Goal: Navigation & Orientation: Go to known website

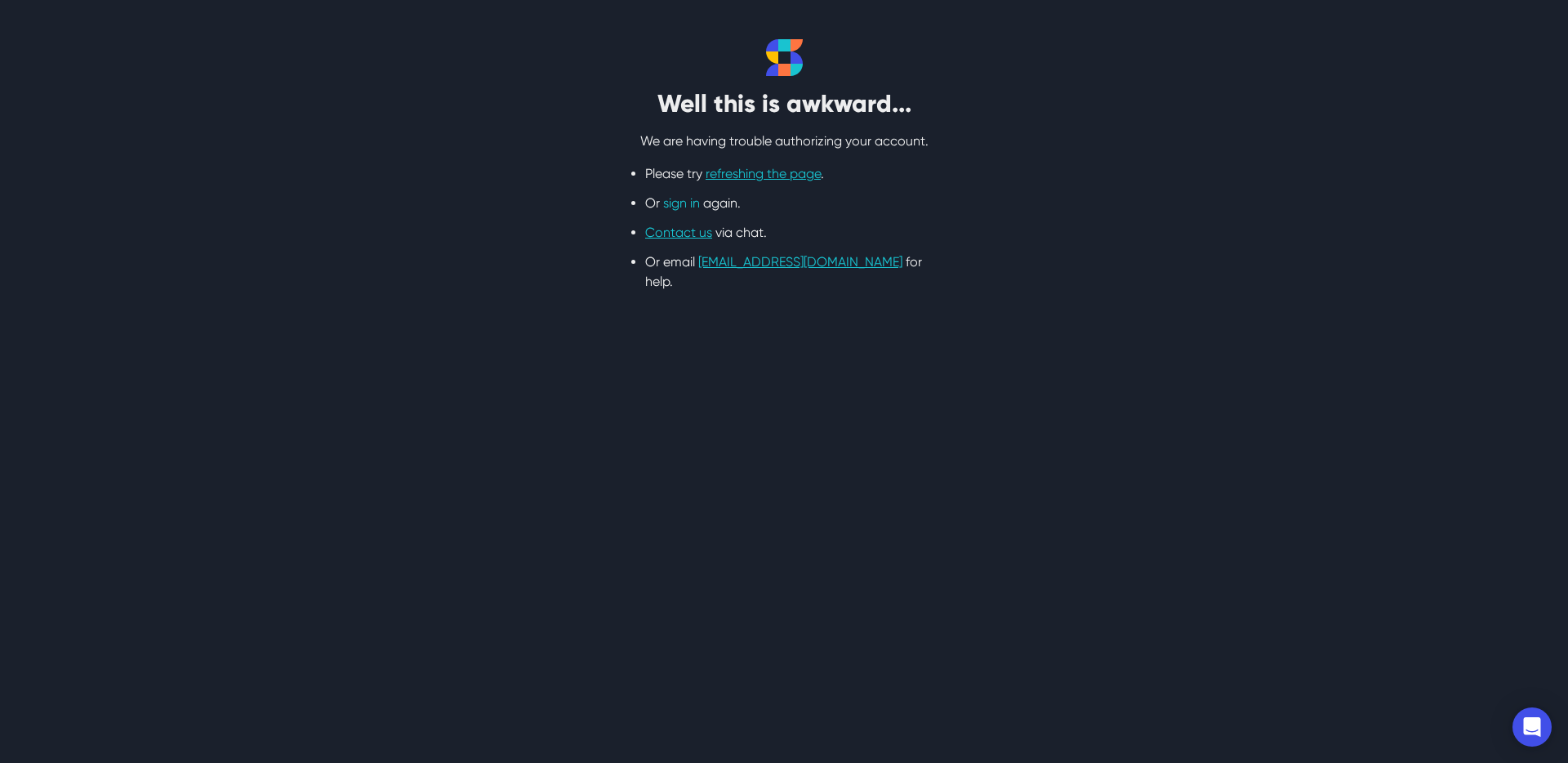
click at [687, 203] on link "sign in" at bounding box center [681, 204] width 37 height 16
click at [758, 176] on link "refreshing the page" at bounding box center [764, 174] width 115 height 16
click at [752, 173] on link "refreshing the page" at bounding box center [764, 174] width 115 height 16
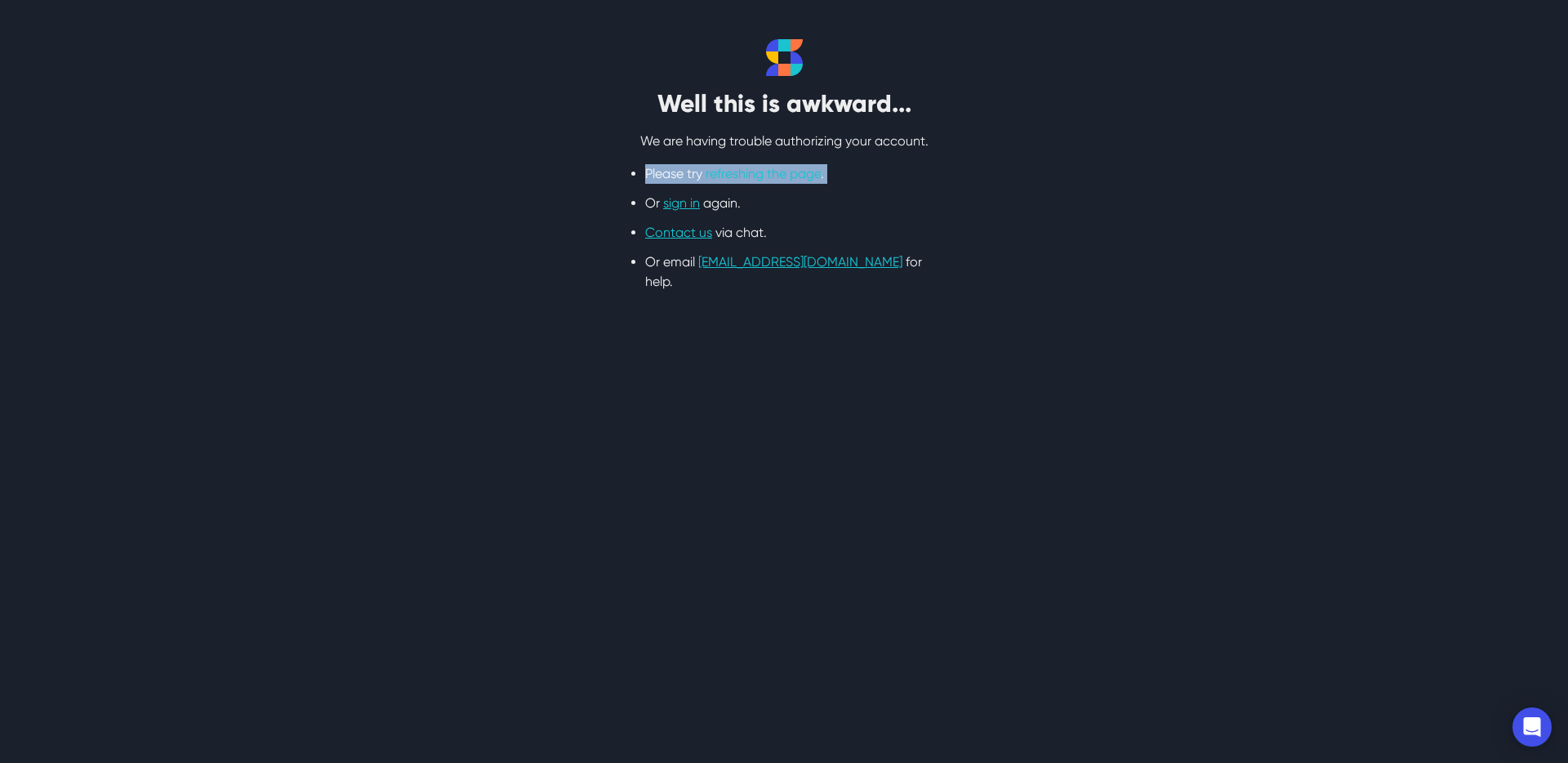
click at [752, 173] on link "refreshing the page" at bounding box center [764, 174] width 115 height 16
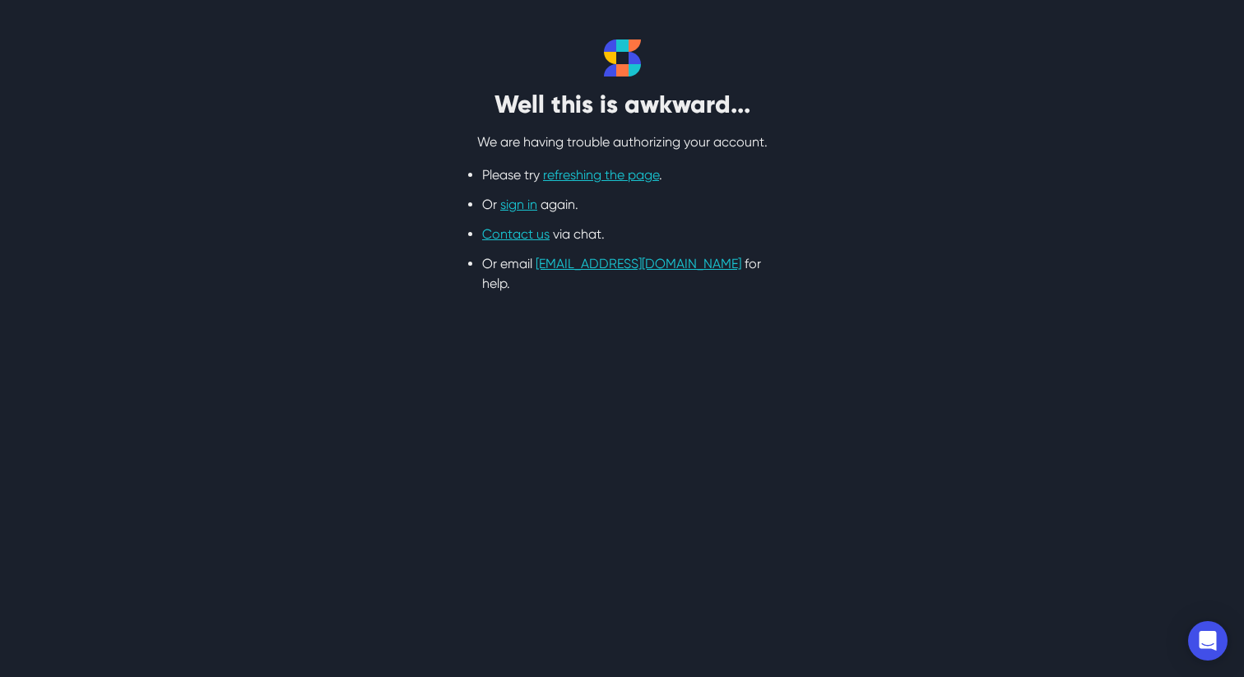
click at [581, 274] on section "Well this is awkward... We are having trouble authorizing your account. Please …" at bounding box center [622, 166] width 1244 height 333
click at [535, 210] on link "sign in" at bounding box center [518, 205] width 37 height 16
click at [509, 206] on link "sign in" at bounding box center [518, 205] width 37 height 16
click at [512, 207] on link "sign in" at bounding box center [518, 205] width 37 height 16
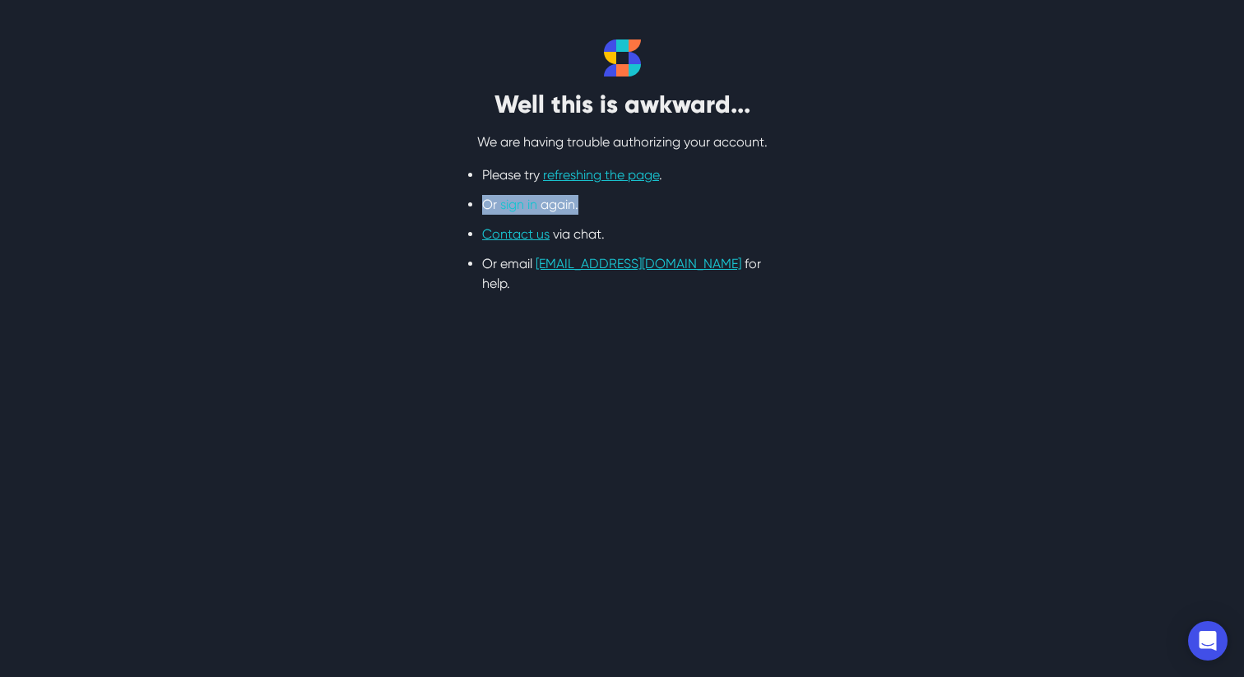
click at [512, 206] on link "sign in" at bounding box center [518, 205] width 37 height 16
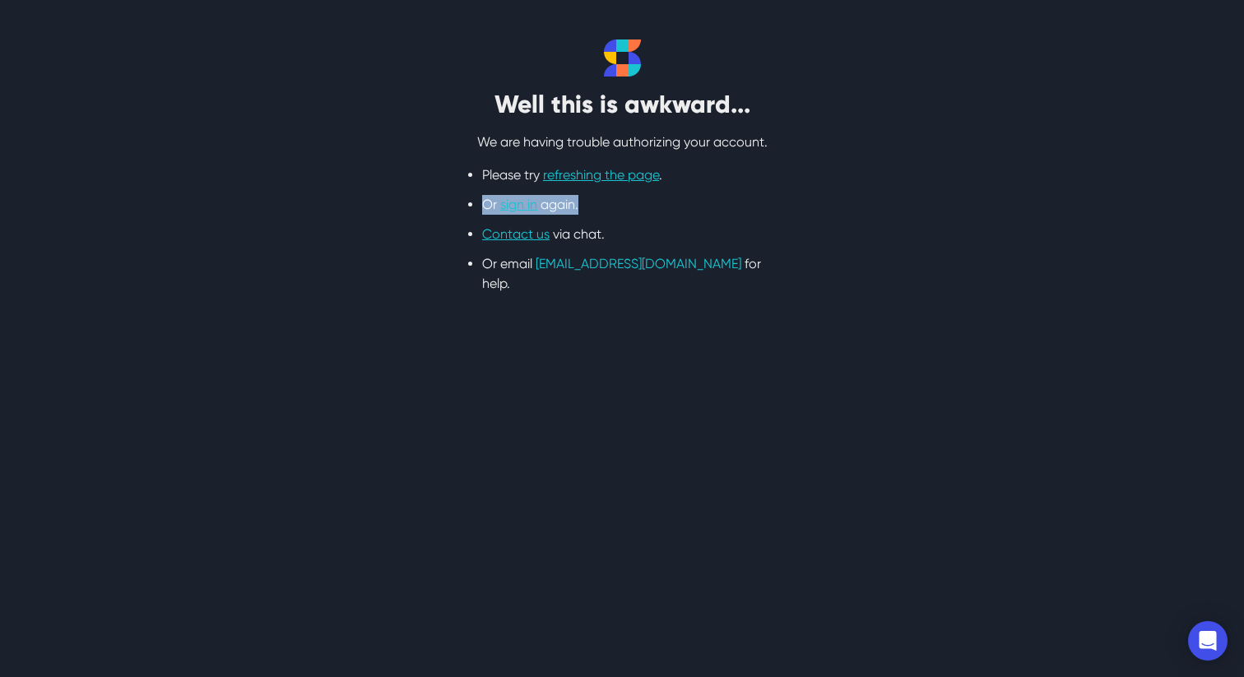
click at [557, 268] on link "[EMAIL_ADDRESS][DOMAIN_NAME]" at bounding box center [638, 264] width 206 height 16
